Goal: Information Seeking & Learning: Understand process/instructions

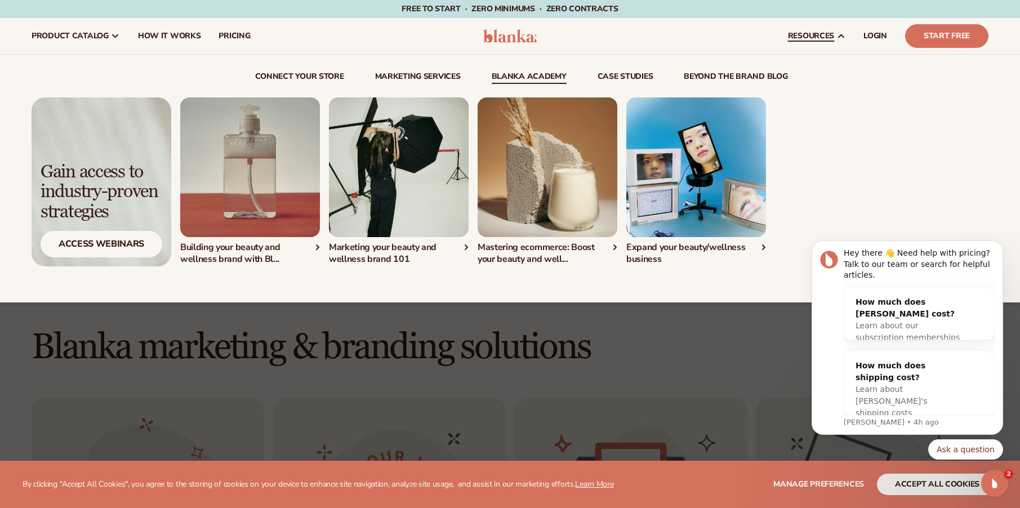
click at [514, 77] on link "Blanka Academy" at bounding box center [529, 78] width 75 height 11
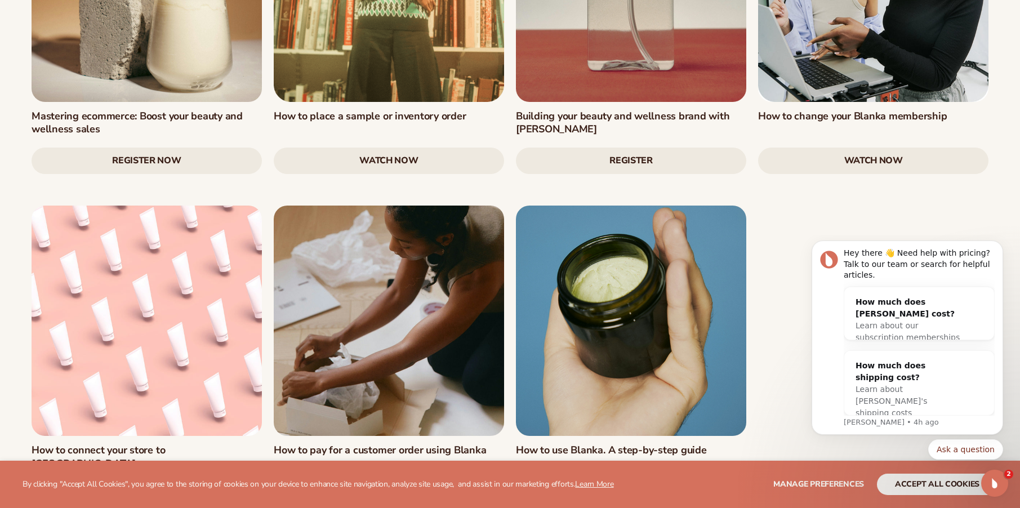
scroll to position [1712, 0]
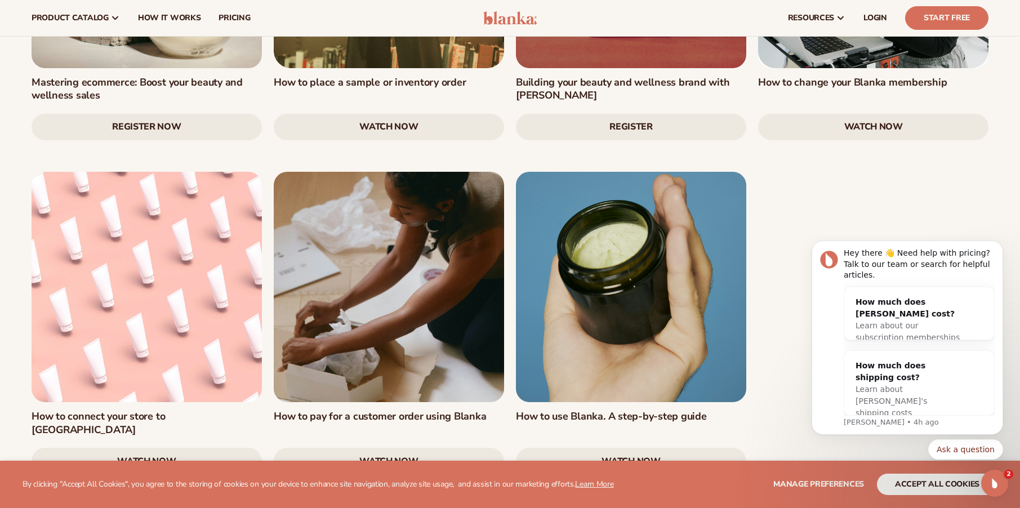
drag, startPoint x: 1024, startPoint y: 82, endPoint x: 190, endPoint y: 138, distance: 836.1
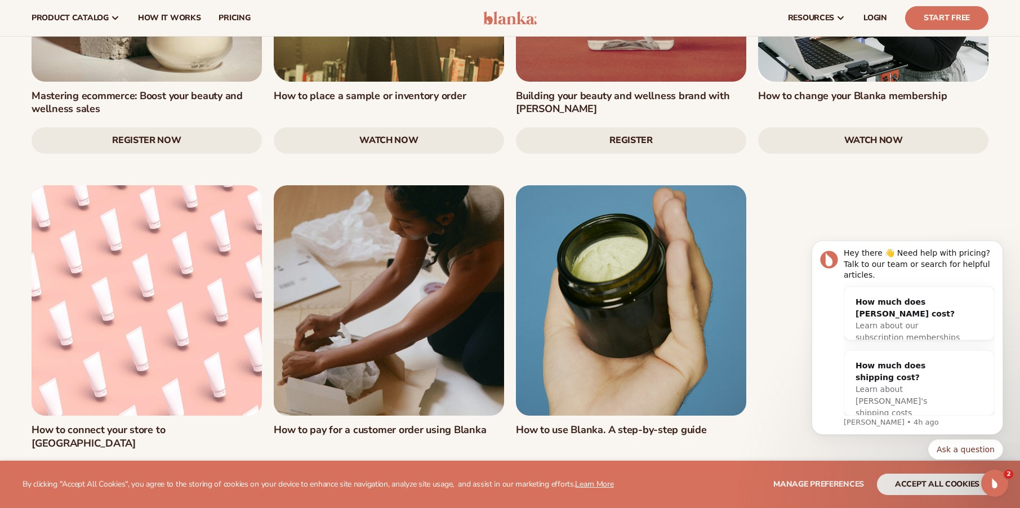
click at [627, 461] on link "watch now" at bounding box center [631, 474] width 230 height 27
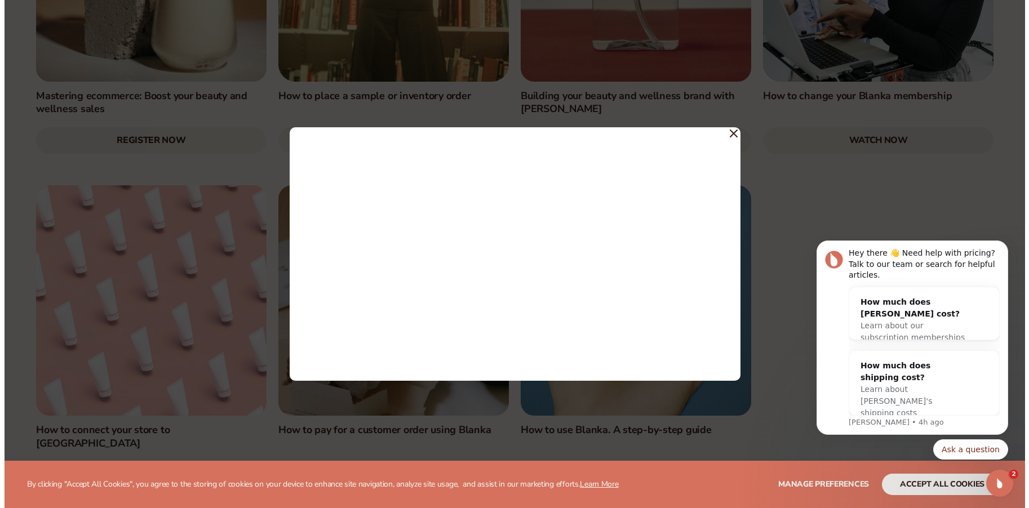
scroll to position [1701, 0]
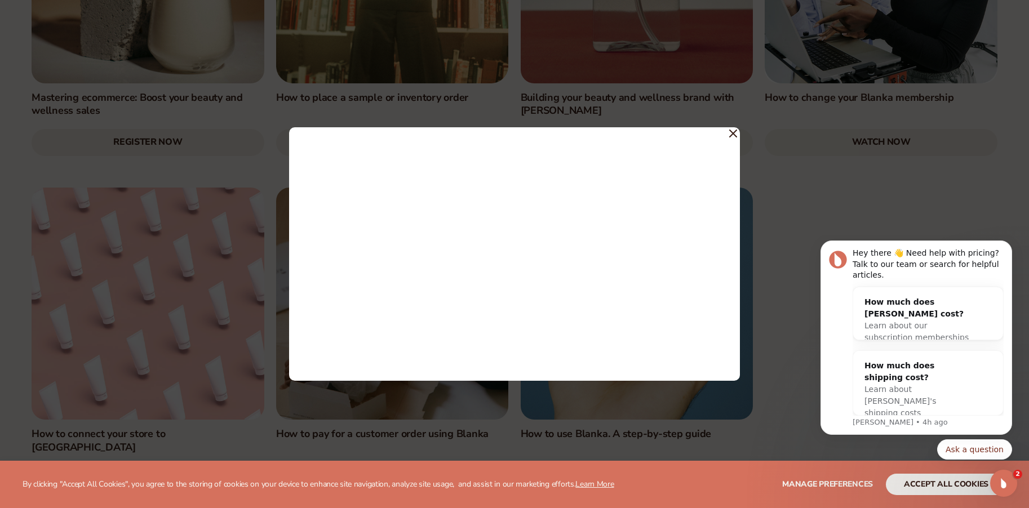
click at [734, 134] on icon at bounding box center [732, 133] width 7 height 7
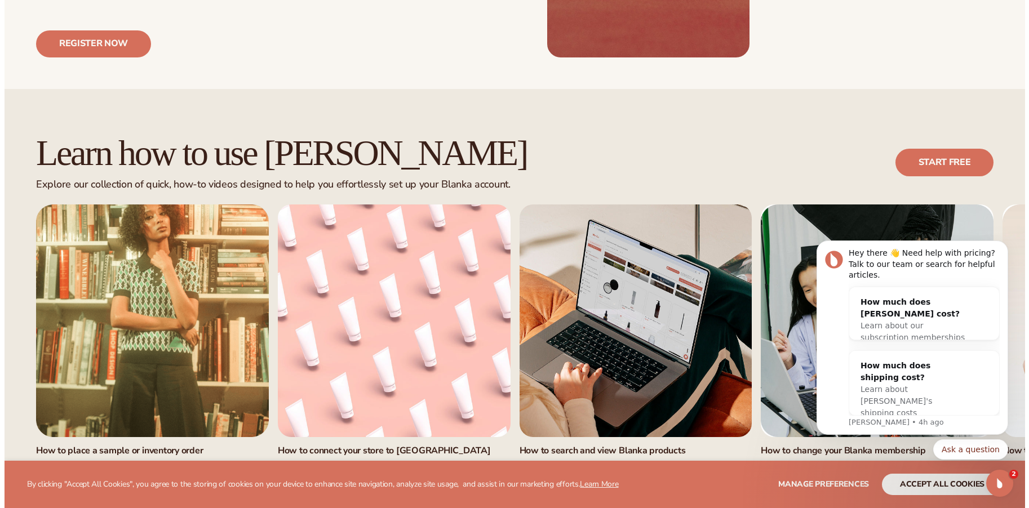
scroll to position [600, 0]
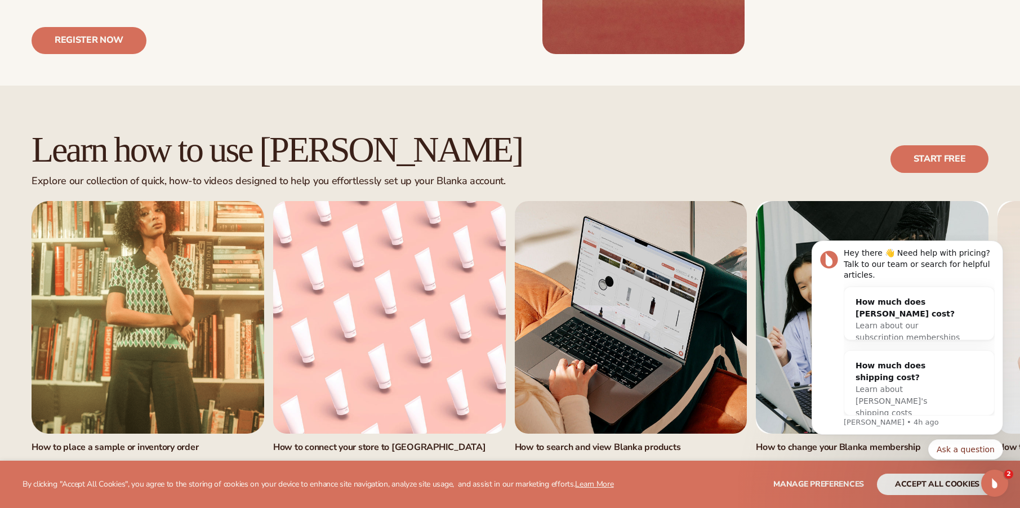
click at [376, 462] on link "watch now" at bounding box center [389, 475] width 233 height 27
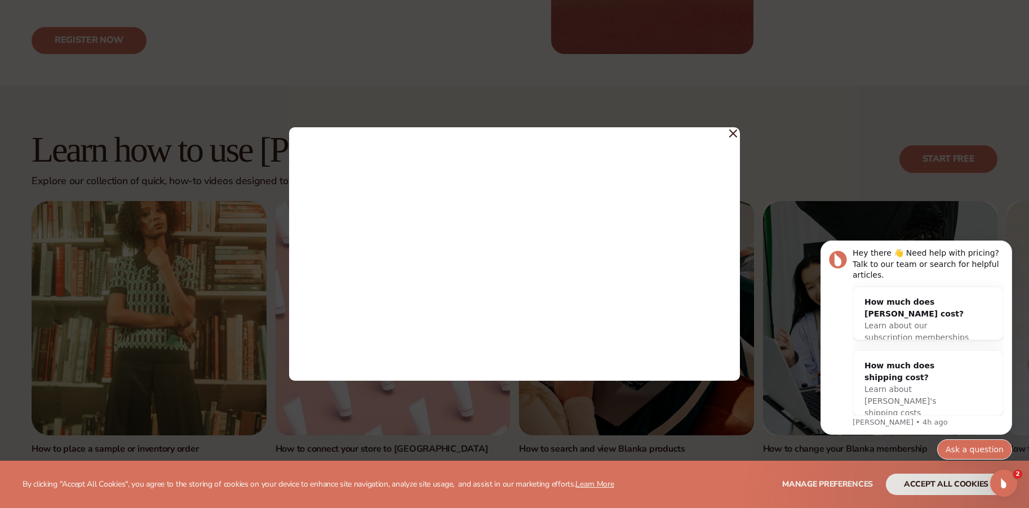
click at [960, 449] on button "Ask a question" at bounding box center [974, 449] width 75 height 20
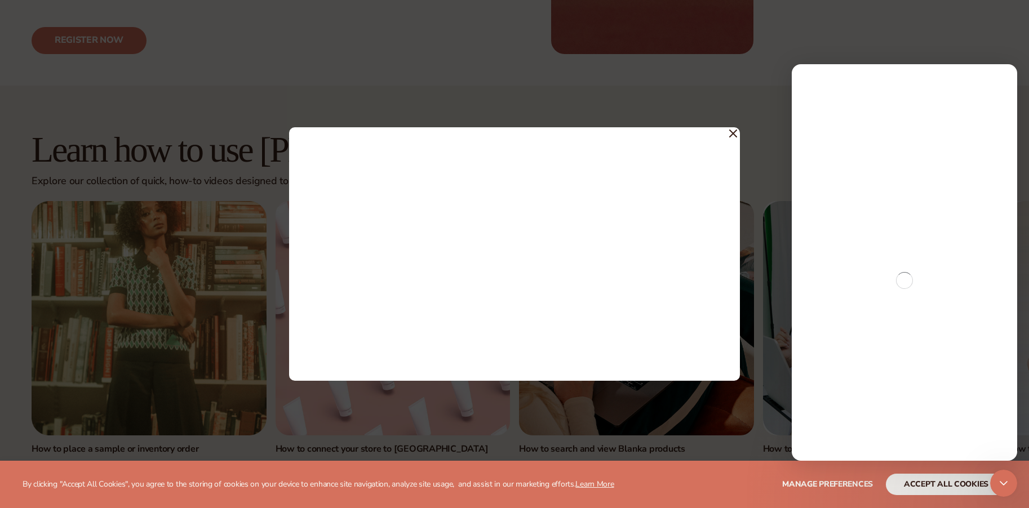
scroll to position [0, 0]
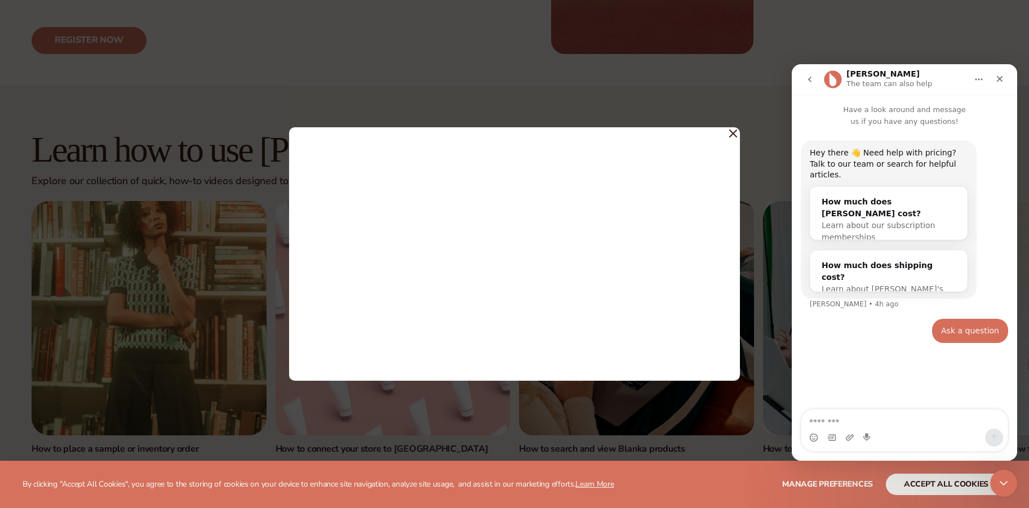
click at [821, 421] on textarea "Message…" at bounding box center [904, 418] width 206 height 19
click at [1001, 77] on icon "Close" at bounding box center [999, 79] width 6 height 6
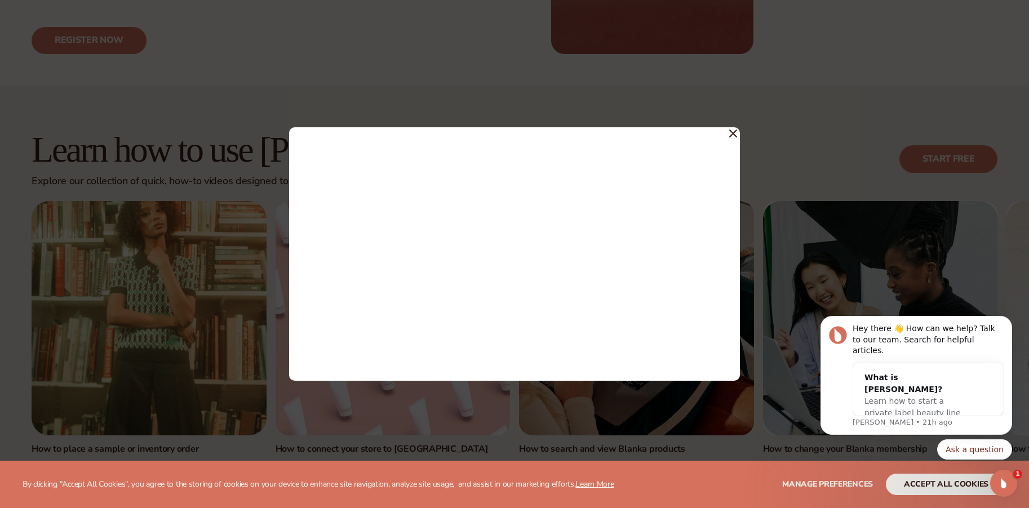
click at [736, 133] on icon at bounding box center [733, 134] width 8 height 8
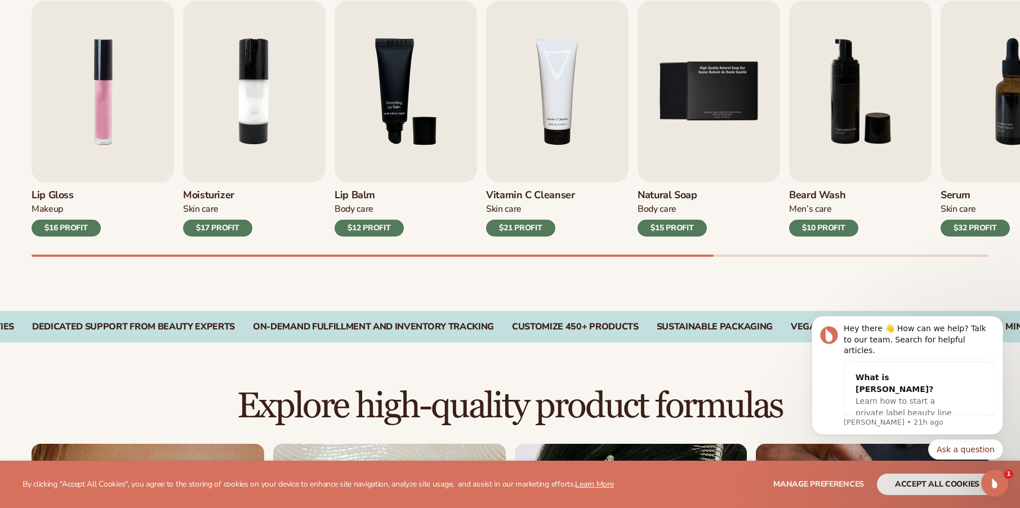
scroll to position [426, 0]
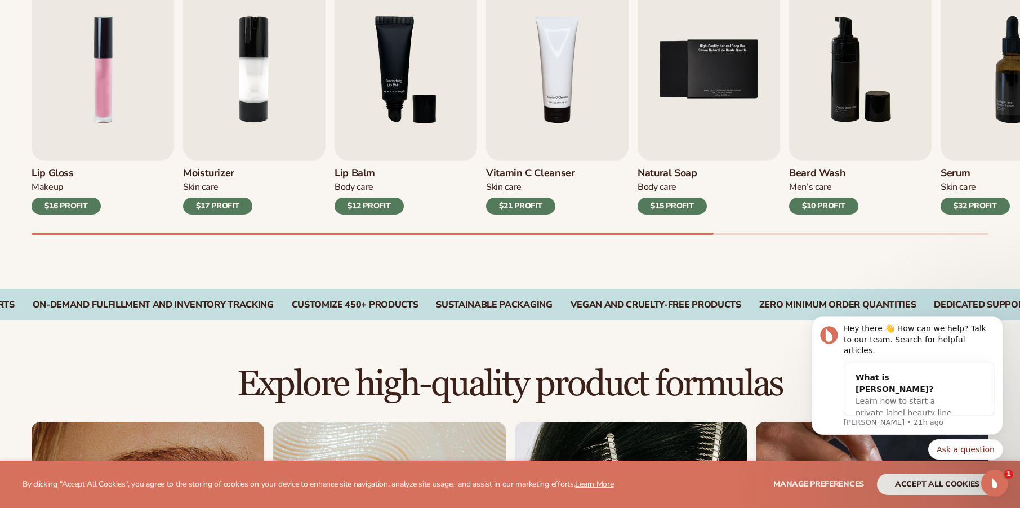
click at [58, 173] on h3 "Lip Gloss" at bounding box center [66, 173] width 69 height 12
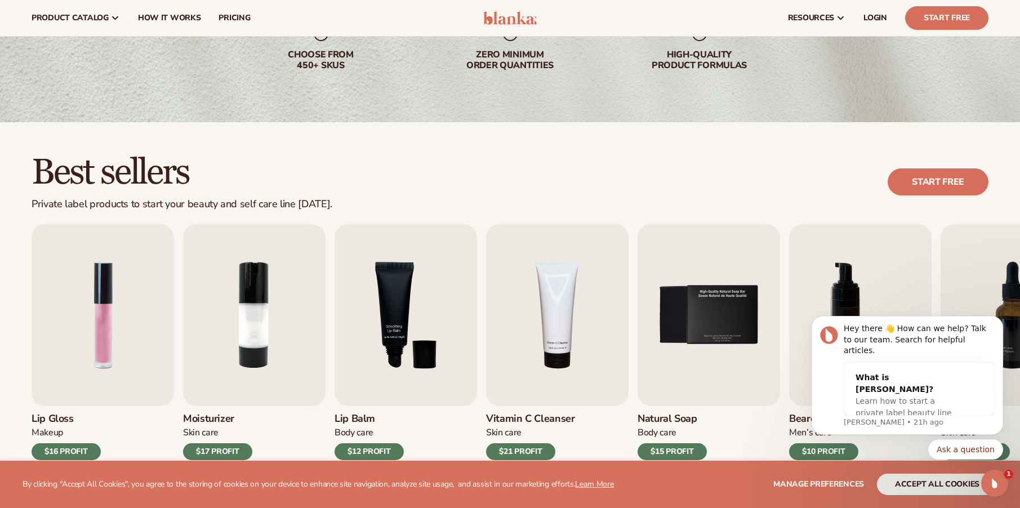
scroll to position [0, 0]
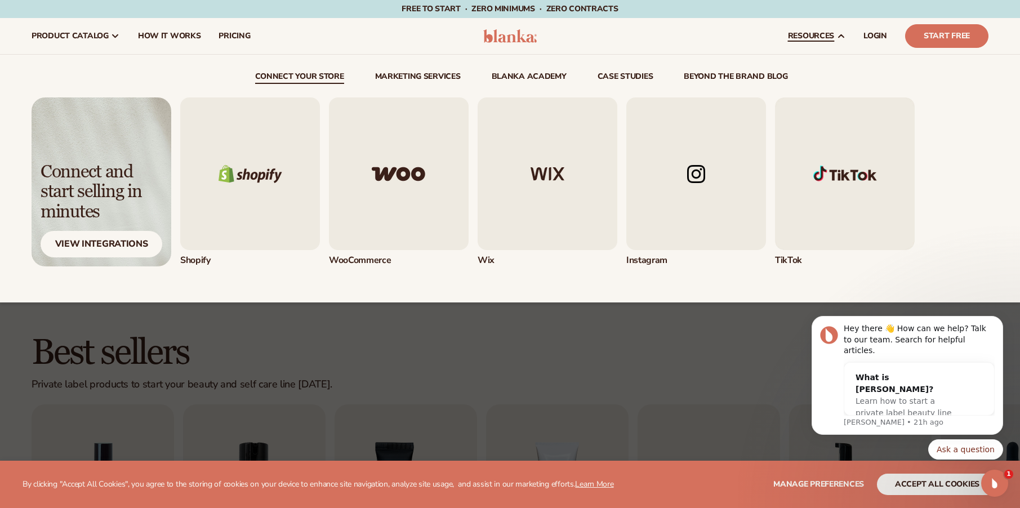
click at [262, 171] on img "1 / 5" at bounding box center [250, 173] width 140 height 153
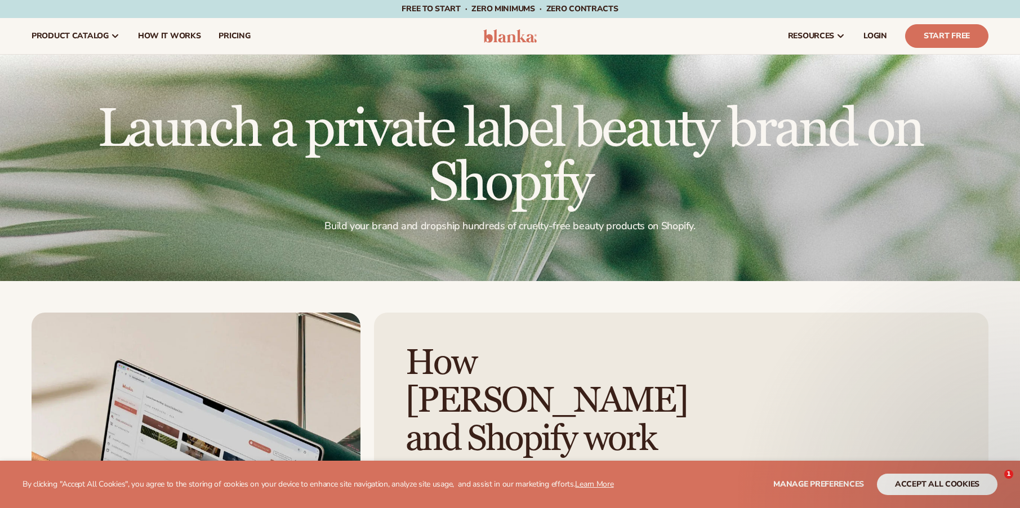
drag, startPoint x: 1020, startPoint y: 59, endPoint x: 1041, endPoint y: 139, distance: 82.9
click at [1020, 139] on html "WE USE COOKIES By clicking "Accept All Cookies", you agree to the storing of co…" at bounding box center [510, 254] width 1020 height 508
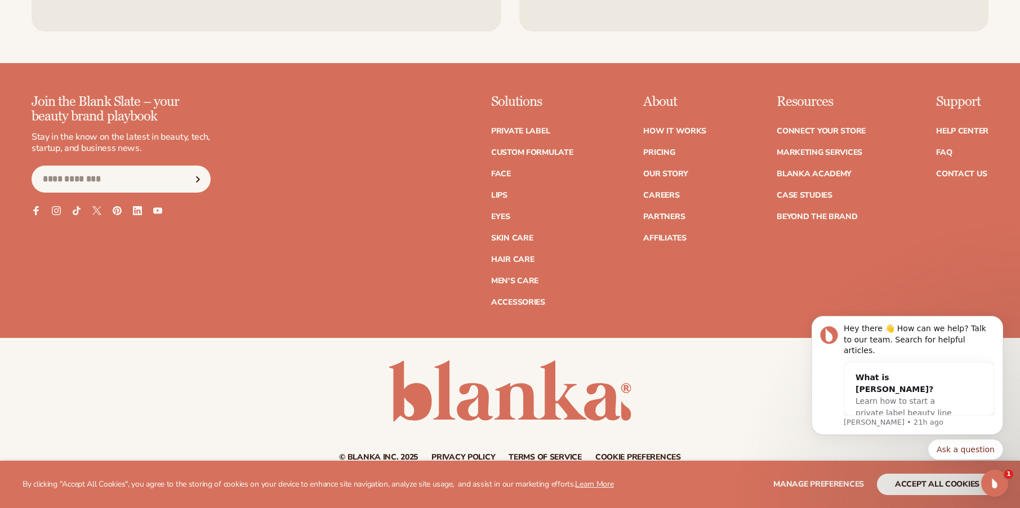
scroll to position [1850, 0]
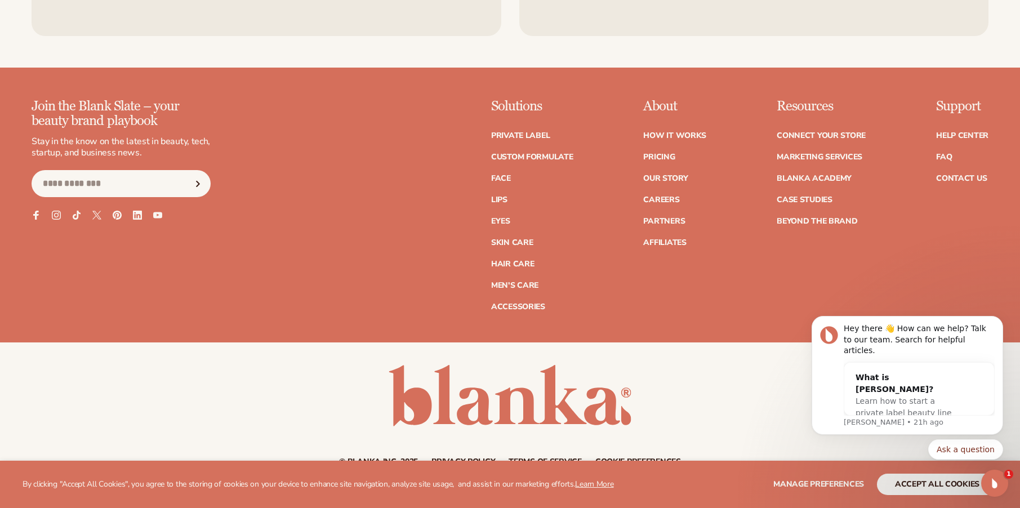
drag, startPoint x: 1023, startPoint y: 65, endPoint x: 202, endPoint y: 124, distance: 823.4
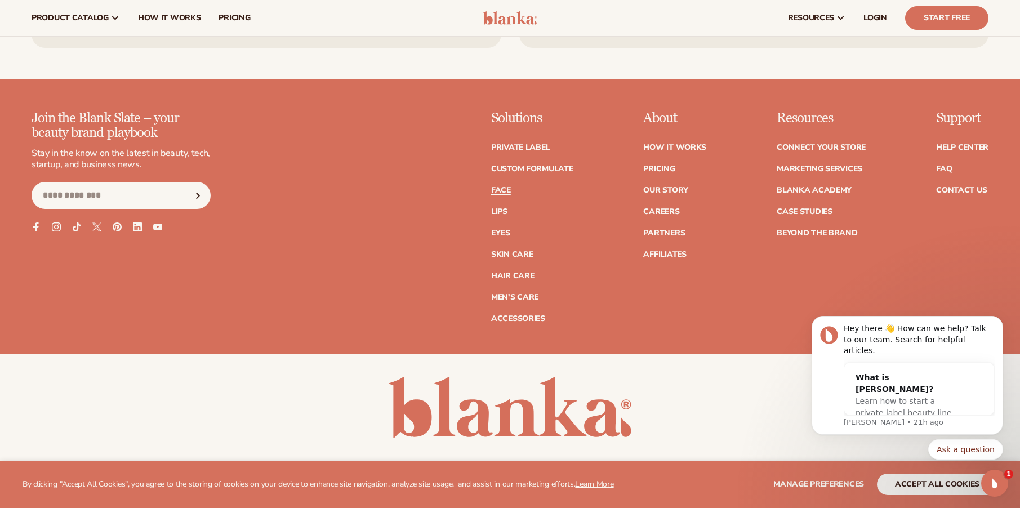
click at [501, 186] on link "Face" at bounding box center [501, 190] width 20 height 8
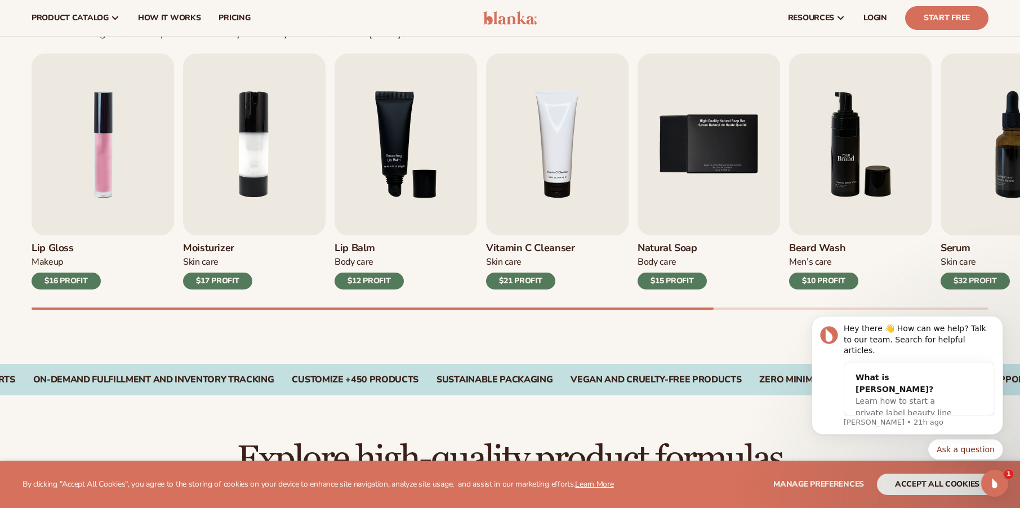
scroll to position [348, 0]
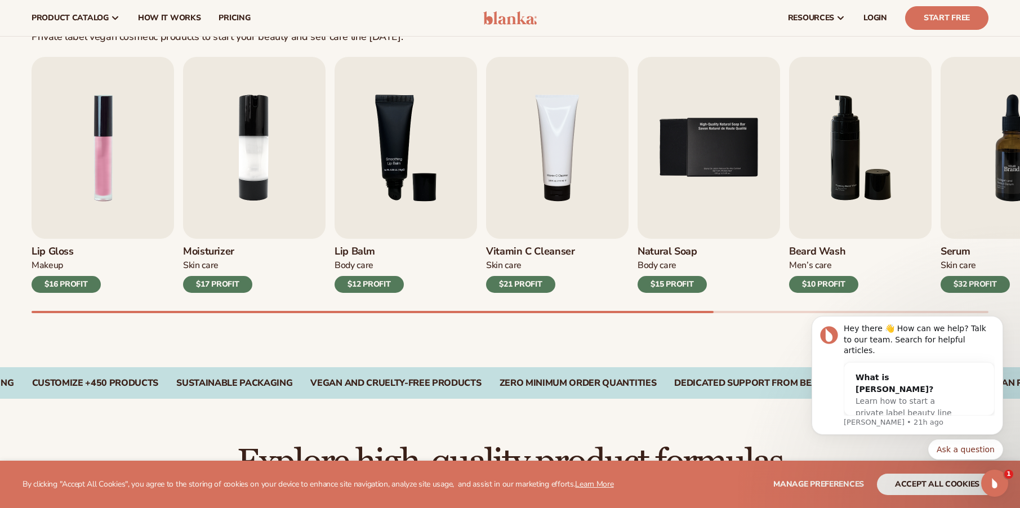
click at [1011, 156] on img "7 / 9" at bounding box center [1012, 148] width 143 height 182
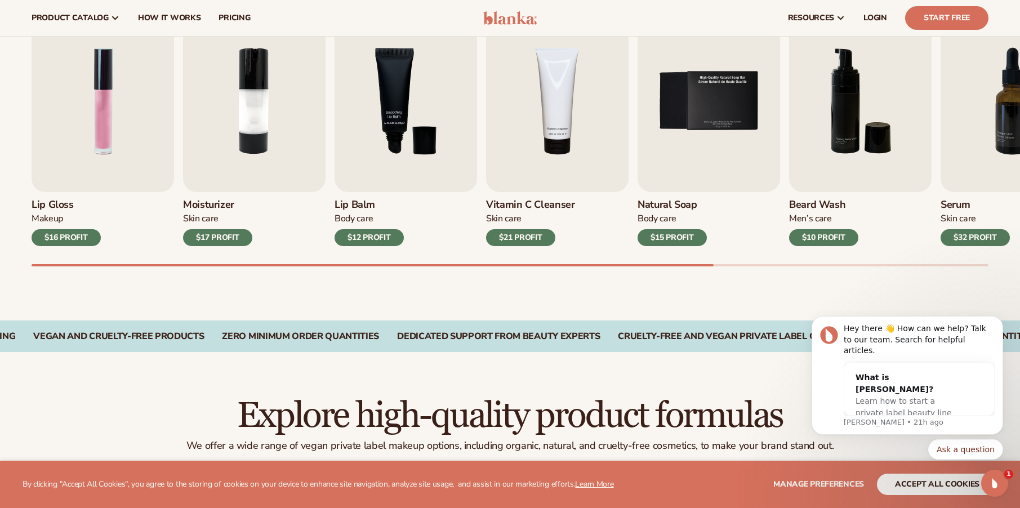
scroll to position [381, 0]
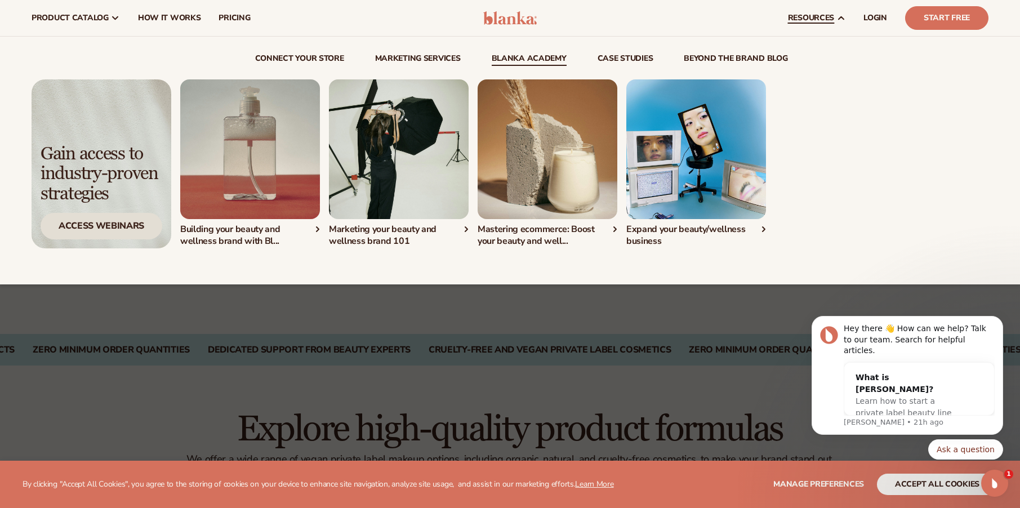
drag, startPoint x: 100, startPoint y: 228, endPoint x: 105, endPoint y: 224, distance: 6.1
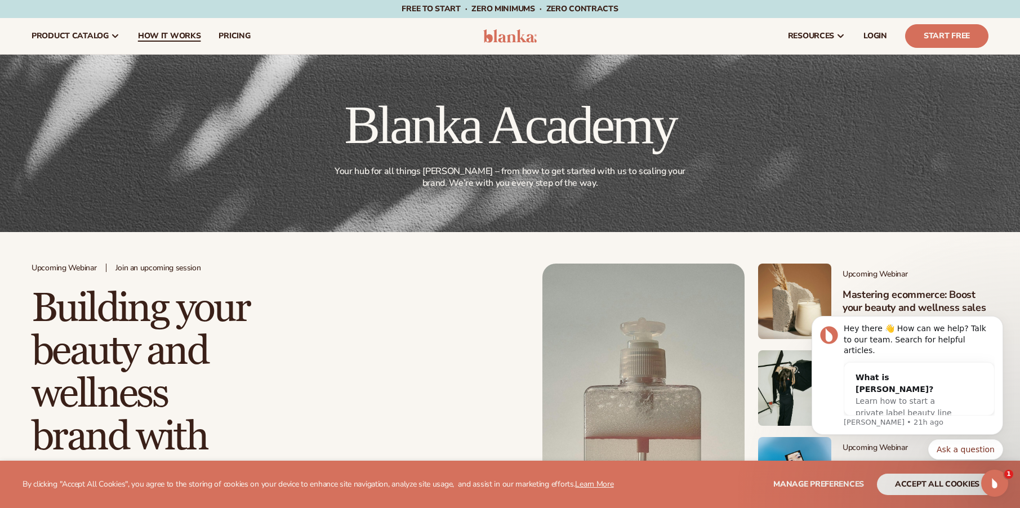
click at [173, 41] on span "How It Works" at bounding box center [169, 36] width 63 height 9
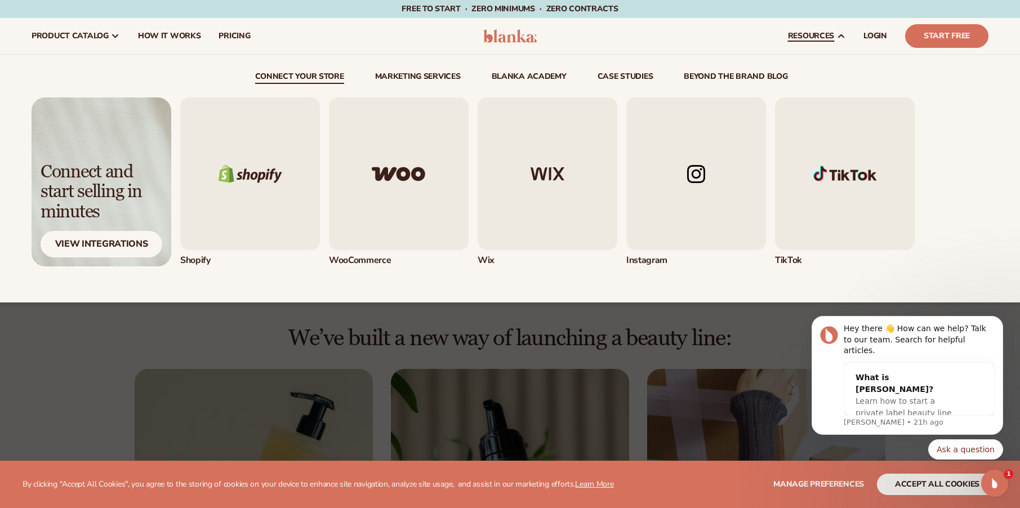
click at [261, 172] on img "1 / 5" at bounding box center [250, 173] width 140 height 153
